Goal: Check status: Check status

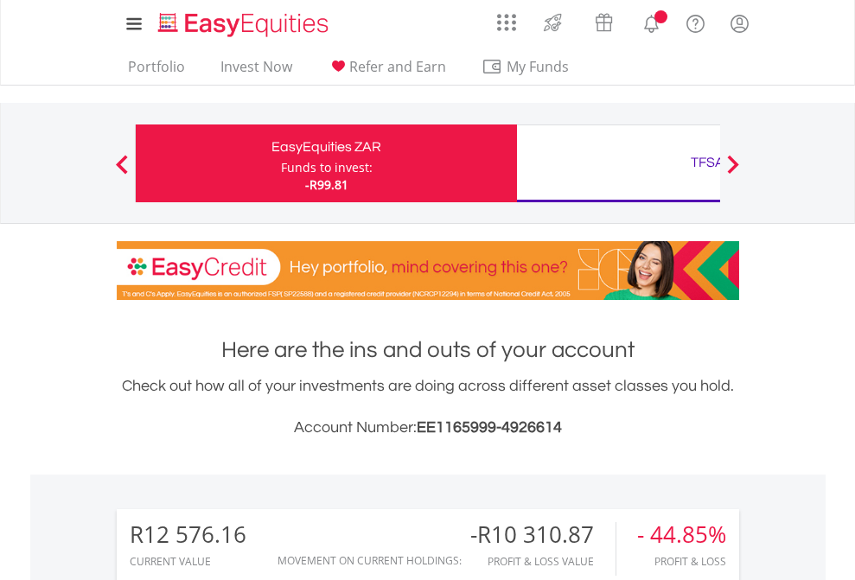
scroll to position [166, 271]
click at [281, 163] on div "Funds to invest:" at bounding box center [327, 167] width 92 height 17
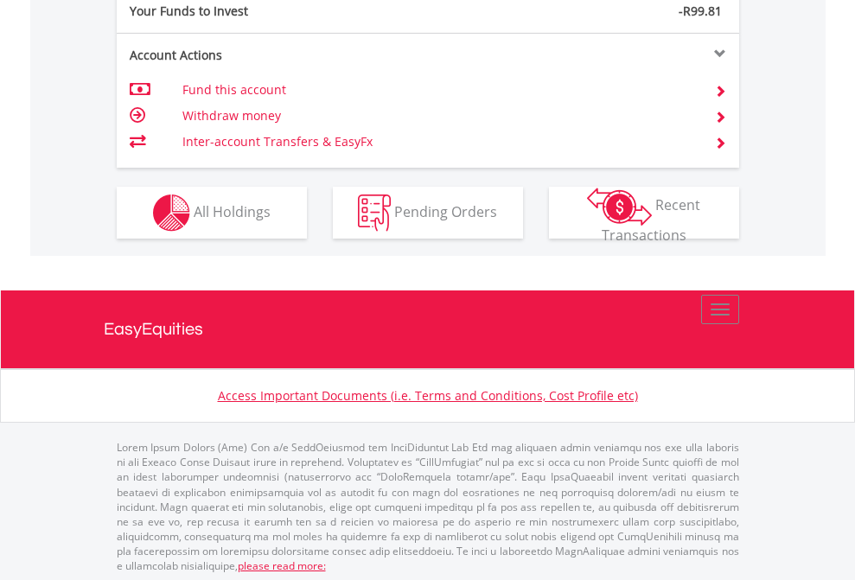
scroll to position [1726, 0]
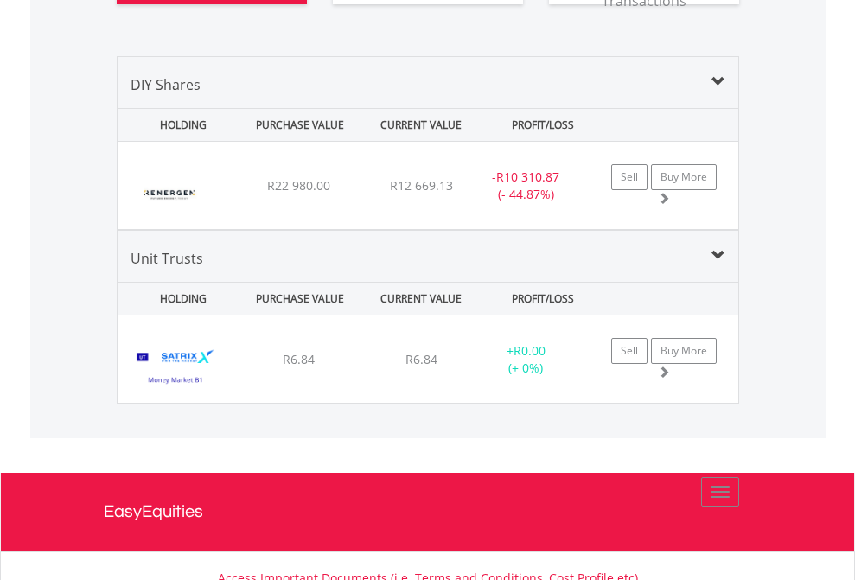
scroll to position [2026, 0]
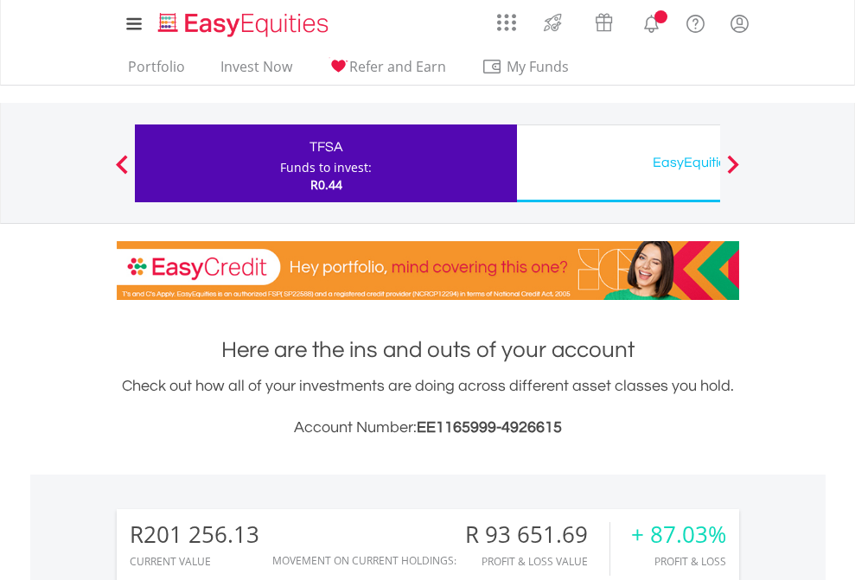
scroll to position [166, 271]
click at [618, 163] on div "EasyEquities USD" at bounding box center [707, 162] width 360 height 24
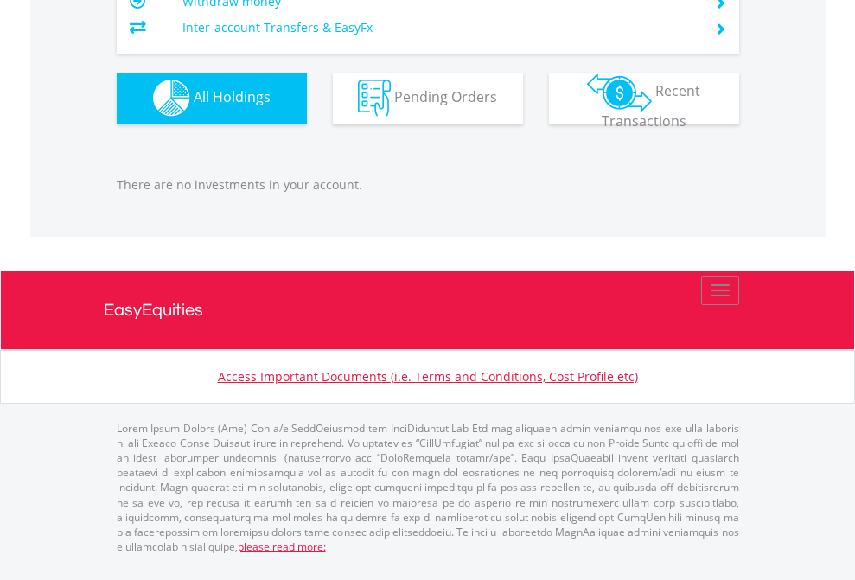
scroll to position [166, 271]
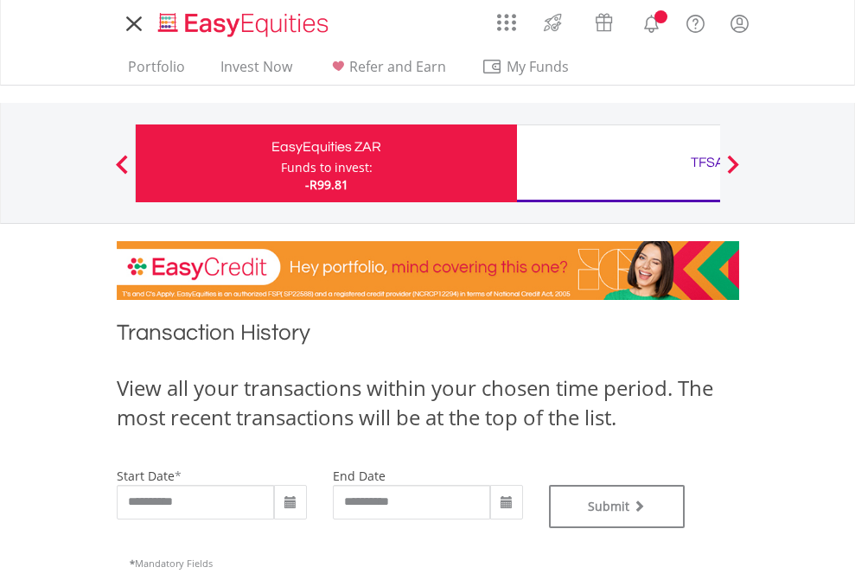
type input "**********"
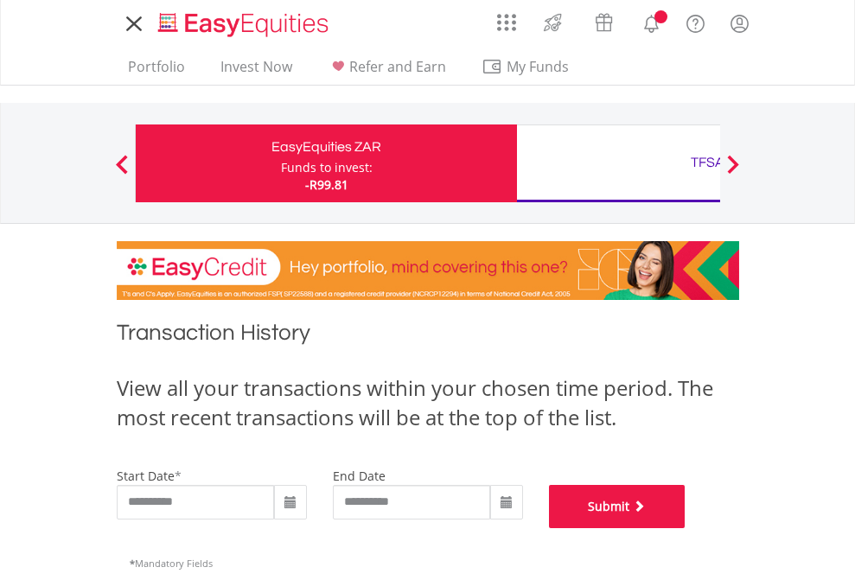
click at [686, 528] on button "Submit" at bounding box center [617, 506] width 137 height 43
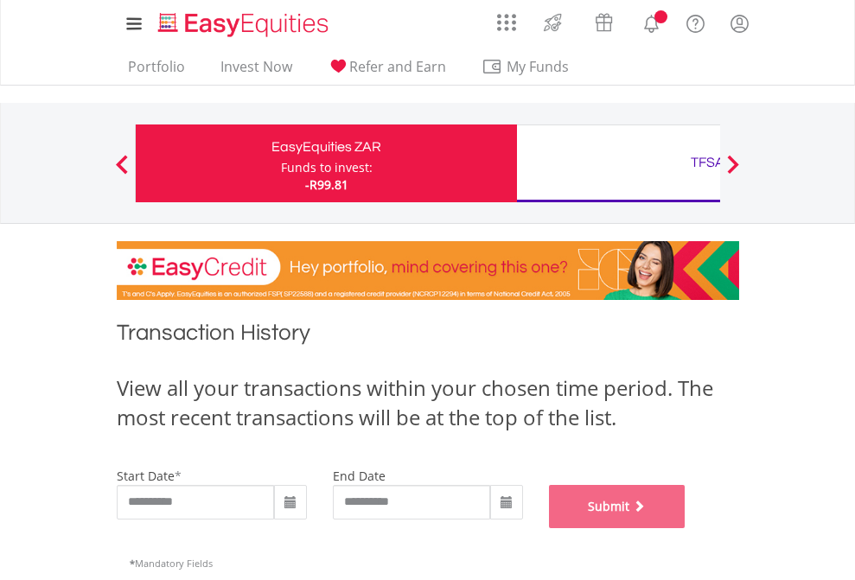
scroll to position [701, 0]
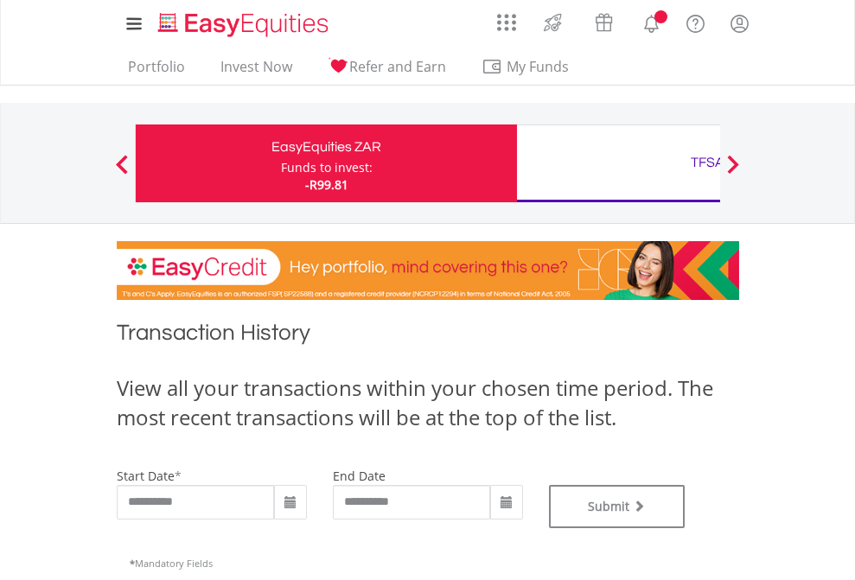
click at [618, 163] on div "TFSA" at bounding box center [707, 162] width 360 height 24
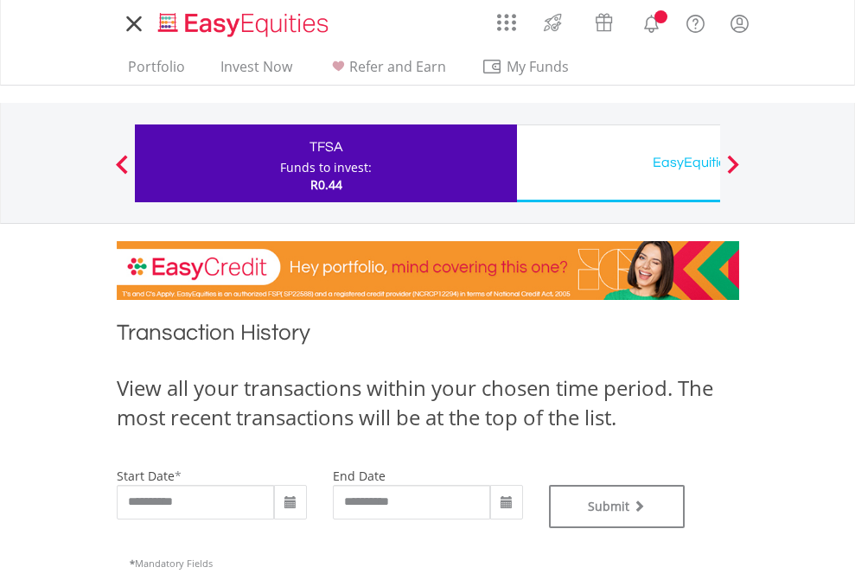
type input "**********"
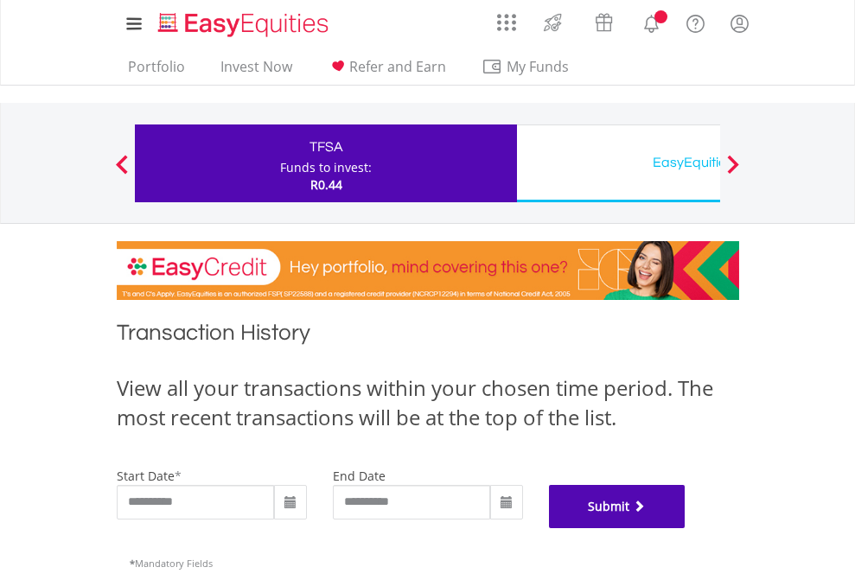
click at [686, 528] on button "Submit" at bounding box center [617, 506] width 137 height 43
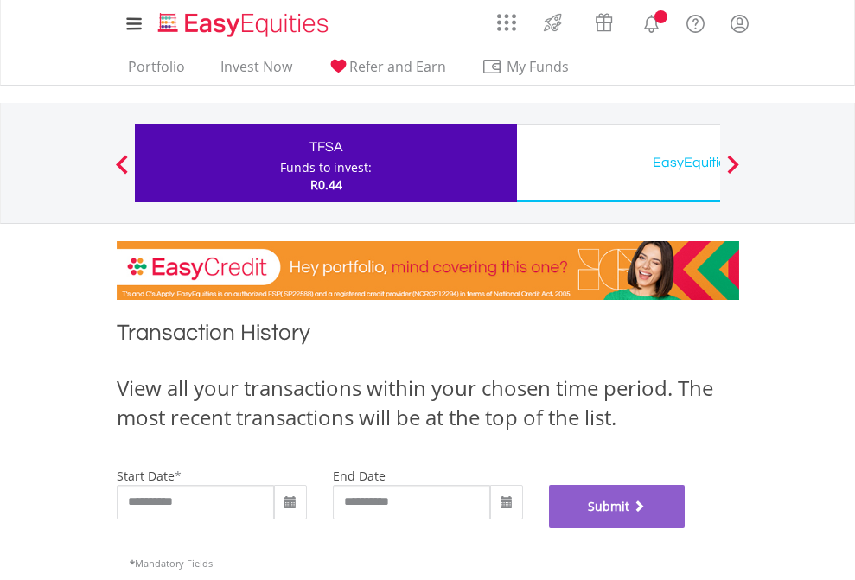
scroll to position [701, 0]
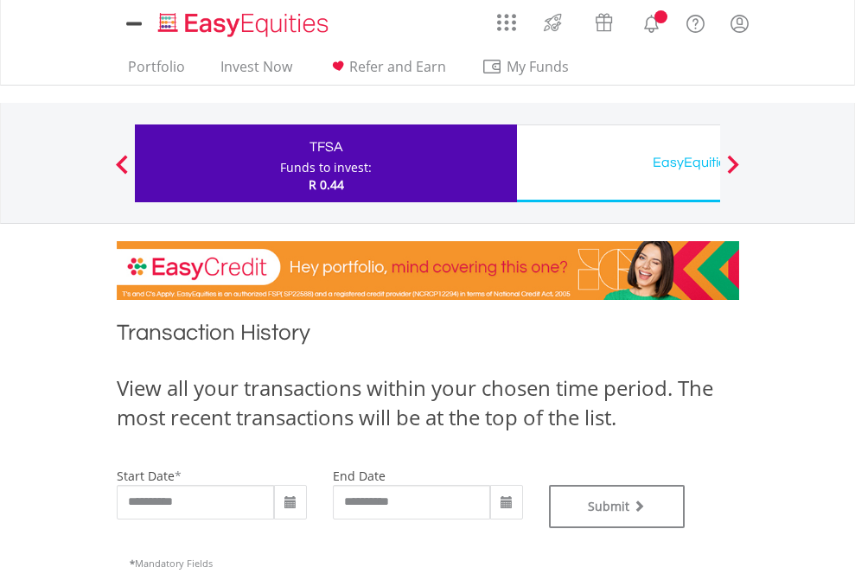
click at [618, 163] on div "EasyEquities USD" at bounding box center [707, 162] width 360 height 24
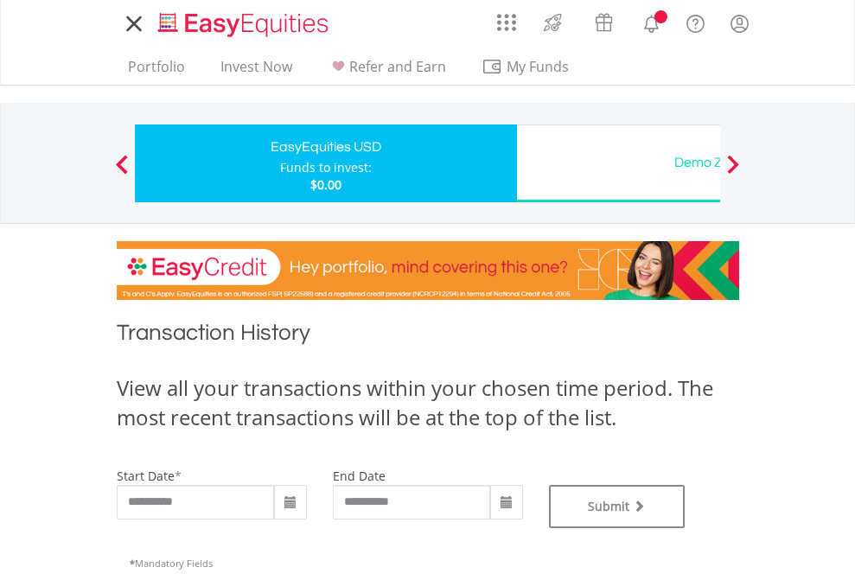
type input "**********"
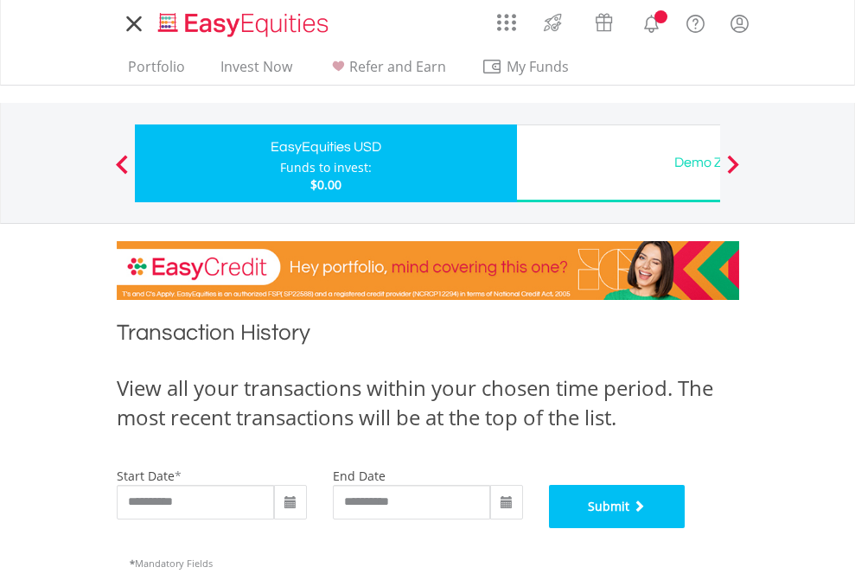
click at [686, 528] on button "Submit" at bounding box center [617, 506] width 137 height 43
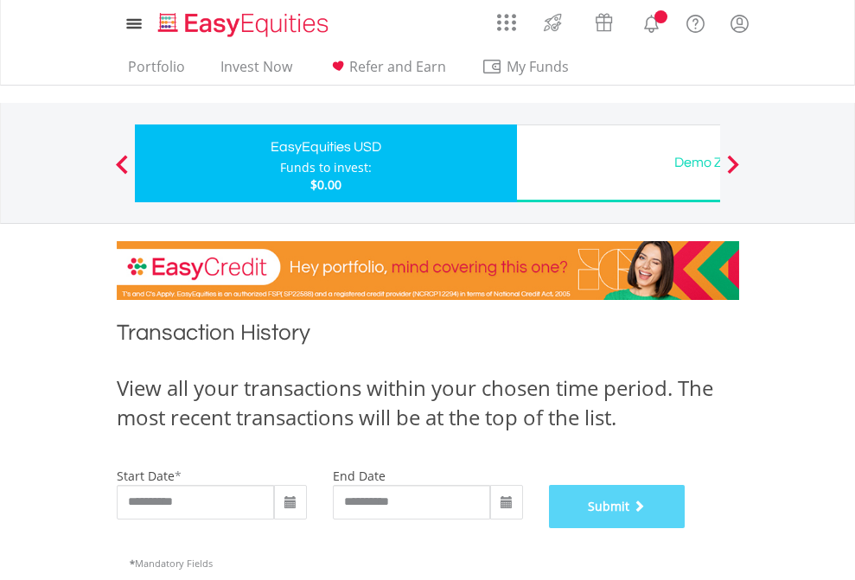
scroll to position [701, 0]
